Goal: Find specific page/section: Find specific page/section

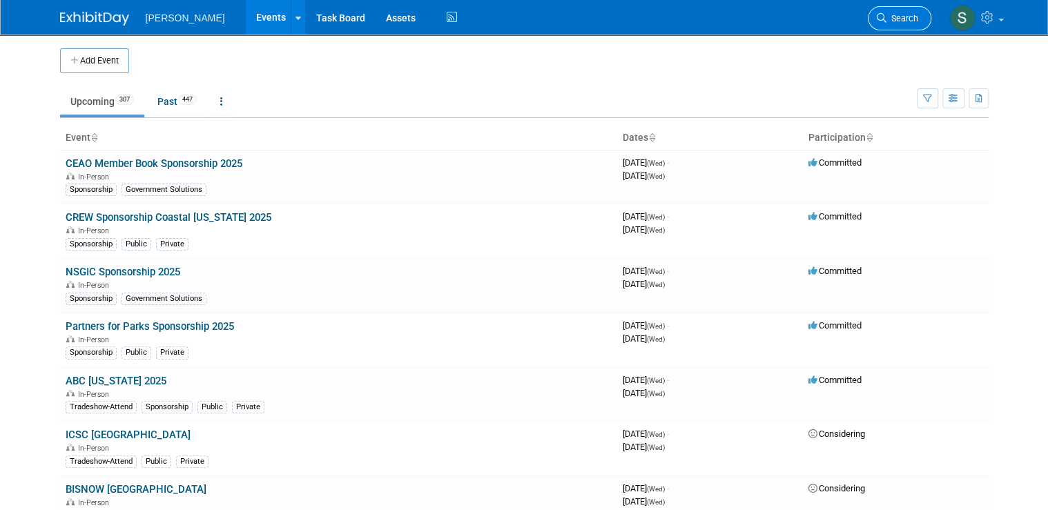
click at [900, 10] on link "Search" at bounding box center [900, 18] width 64 height 24
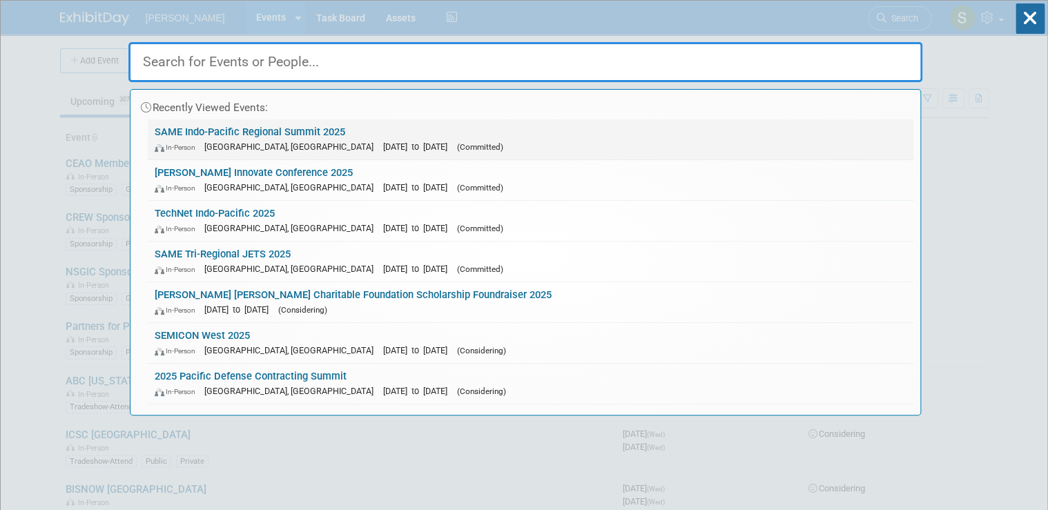
click at [246, 128] on link "SAME Indo-Pacific Regional Summit 2025 In-Person [GEOGRAPHIC_DATA], [GEOGRAPHIC…" at bounding box center [531, 139] width 766 height 40
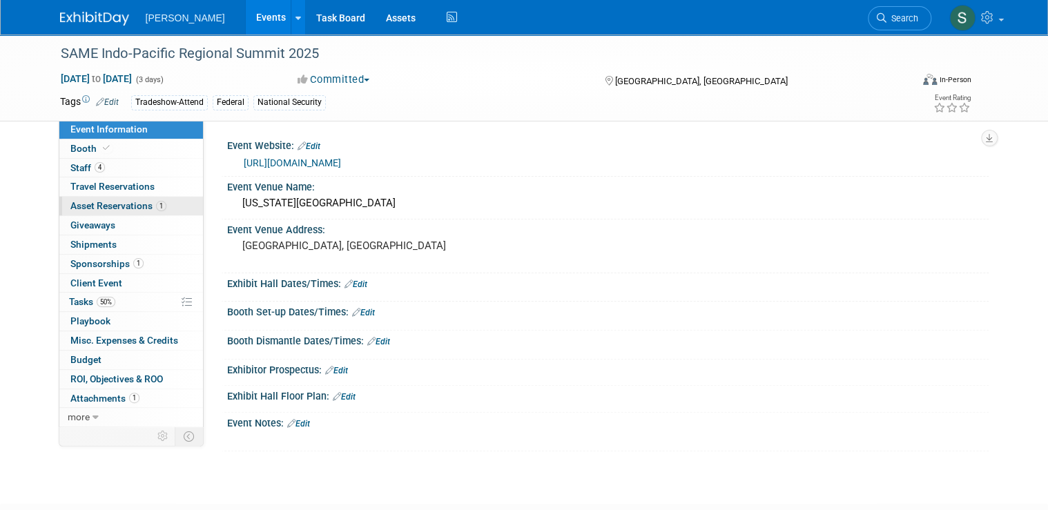
click at [105, 209] on span "Asset Reservations 1" at bounding box center [118, 205] width 96 height 11
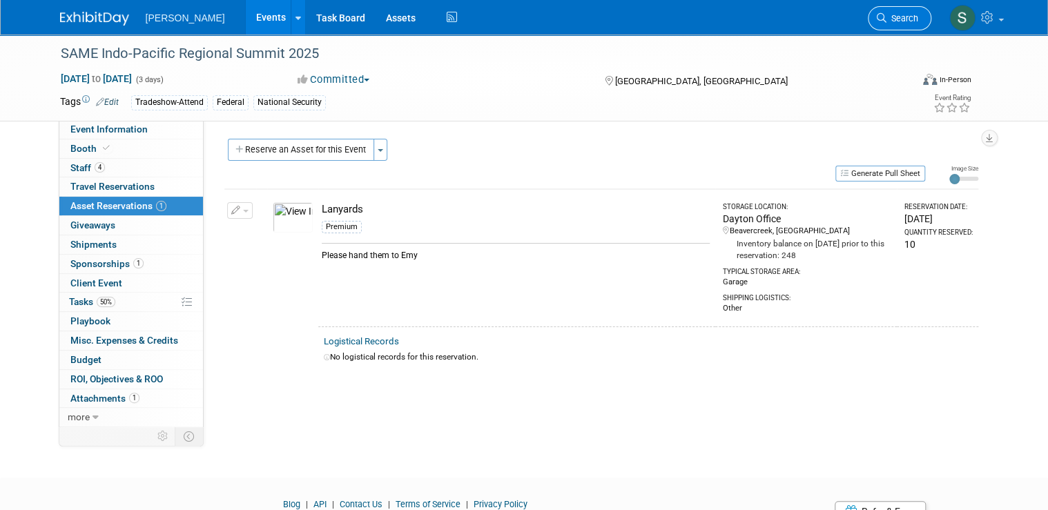
click at [905, 26] on link "Search" at bounding box center [900, 18] width 64 height 24
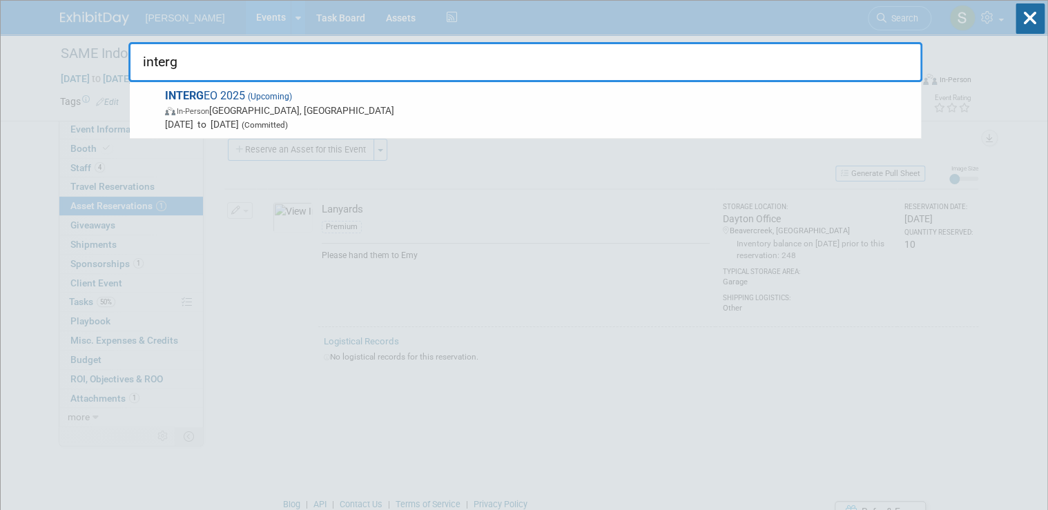
type input "interg"
